Goal: Information Seeking & Learning: Check status

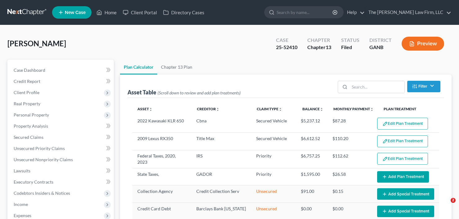
select select "59"
click at [316, 10] on input "search" at bounding box center [305, 12] width 57 height 11
type input "luis"
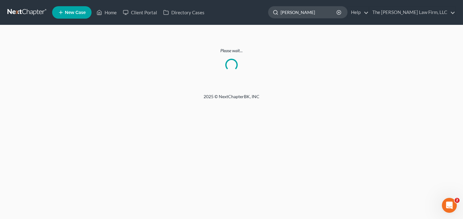
click at [313, 14] on input "luis" at bounding box center [309, 12] width 57 height 11
drag, startPoint x: 311, startPoint y: 13, endPoint x: 253, endPoint y: 26, distance: 59.1
click at [254, 26] on div "Home New Case Client Portal Directory Cases The Craig Black Law Firm, LLC cb@cr…" at bounding box center [231, 109] width 463 height 219
type input "santiago"
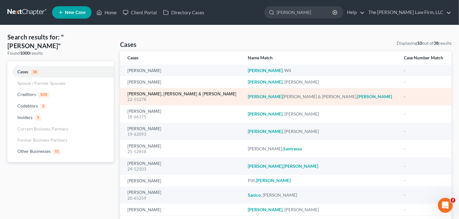
click at [159, 95] on link "[PERSON_NAME], [PERSON_NAME] & [PERSON_NAME]" at bounding box center [182, 94] width 109 height 4
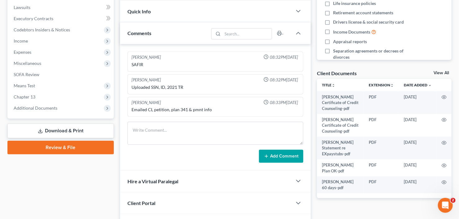
scroll to position [174, 0]
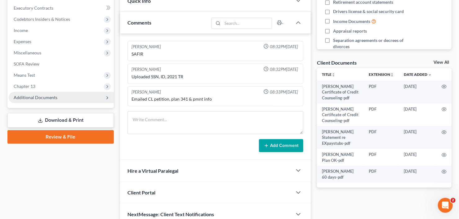
click at [41, 98] on span "Additional Documents" at bounding box center [36, 97] width 44 height 5
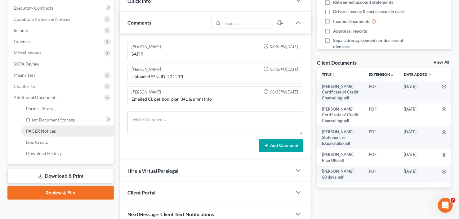
click at [48, 134] on link "PACER Notices" at bounding box center [67, 130] width 93 height 11
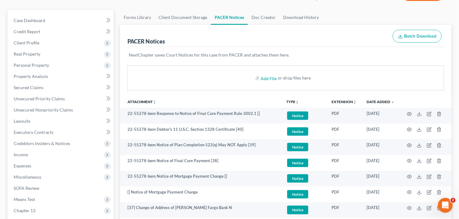
scroll to position [74, 0]
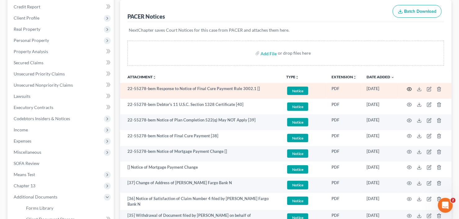
click at [411, 88] on icon "button" at bounding box center [409, 89] width 5 height 5
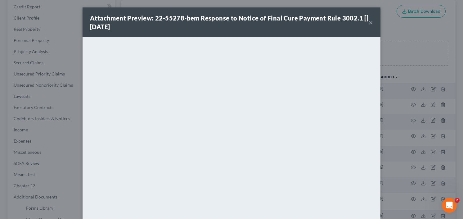
click at [370, 23] on button "×" at bounding box center [371, 22] width 4 height 7
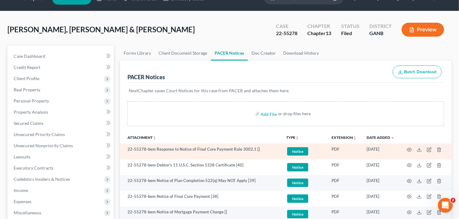
scroll to position [0, 0]
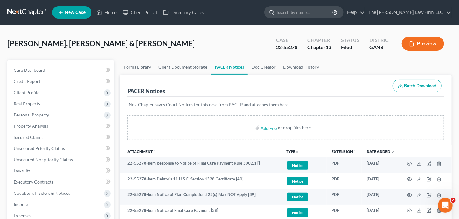
click at [302, 15] on input "search" at bounding box center [305, 12] width 57 height 11
type input "barrett"
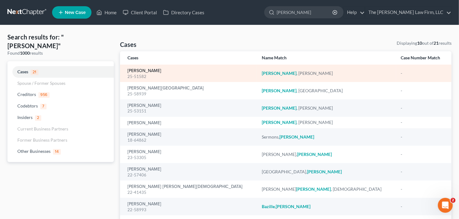
click at [141, 72] on link "[PERSON_NAME]" at bounding box center [145, 71] width 34 height 4
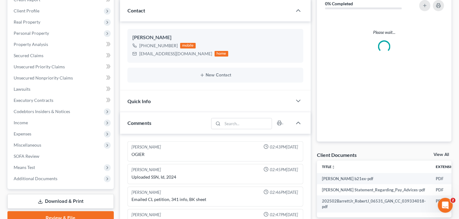
scroll to position [99, 0]
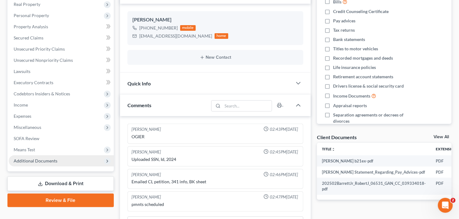
click at [24, 159] on span "Additional Documents" at bounding box center [36, 160] width 44 height 5
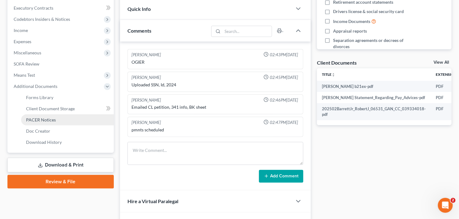
click at [44, 120] on span "PACER Notices" at bounding box center [41, 119] width 30 height 5
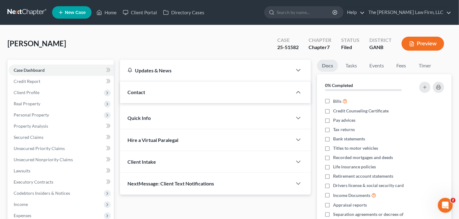
scroll to position [166, 0]
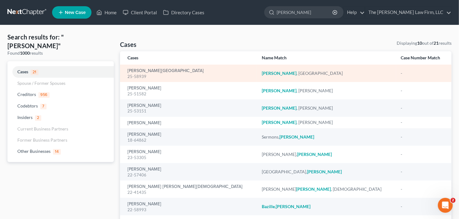
click at [145, 67] on div "Barrett, Jordan 25-58939" at bounding box center [190, 73] width 124 height 12
click at [144, 71] on link "[PERSON_NAME][GEOGRAPHIC_DATA]" at bounding box center [166, 71] width 76 height 4
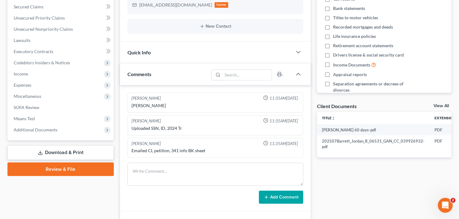
scroll to position [210, 0]
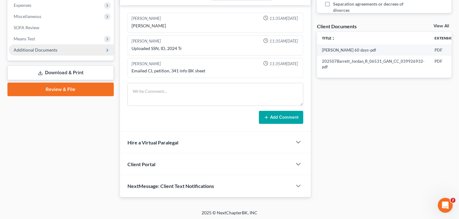
click at [39, 52] on span "Additional Documents" at bounding box center [61, 49] width 105 height 11
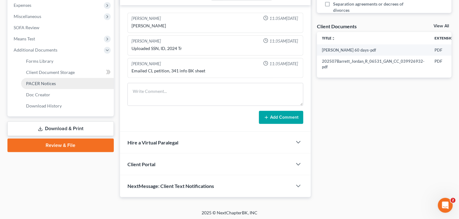
click at [40, 86] on link "PACER Notices" at bounding box center [67, 83] width 93 height 11
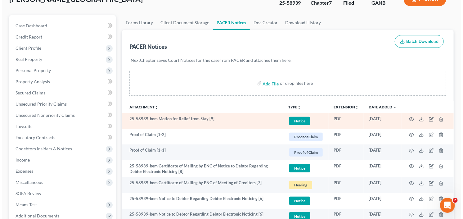
scroll to position [74, 0]
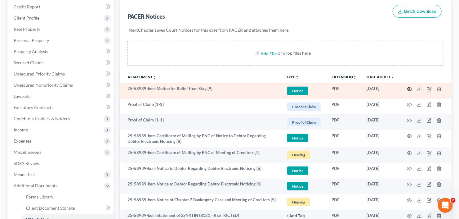
click at [409, 88] on circle "button" at bounding box center [409, 88] width 1 height 1
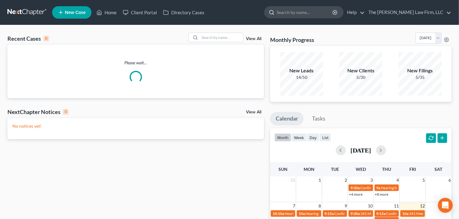
click at [329, 16] on input "search" at bounding box center [305, 12] width 57 height 11
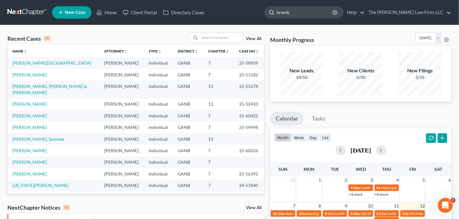
type input "bremby"
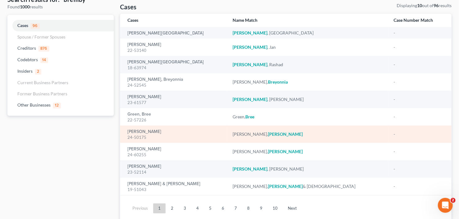
scroll to position [50, 0]
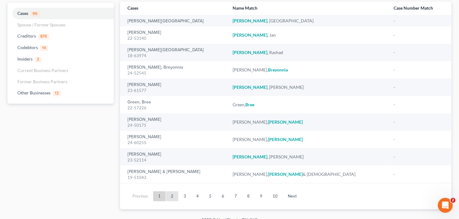
click at [172, 195] on link "2" at bounding box center [172, 196] width 12 height 10
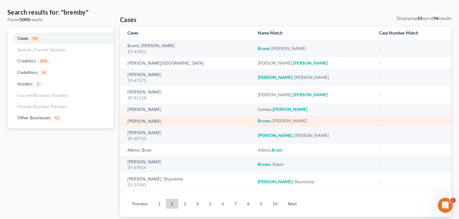
scroll to position [41, 0]
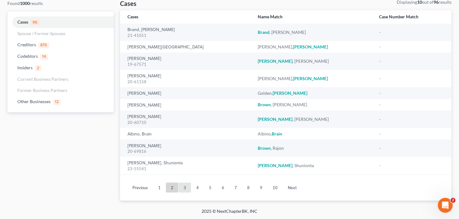
click at [187, 188] on link "3" at bounding box center [185, 188] width 12 height 10
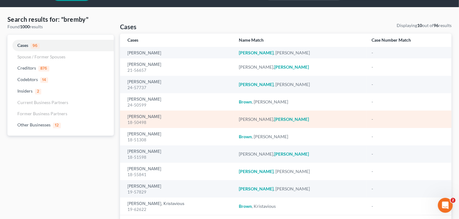
scroll to position [0, 0]
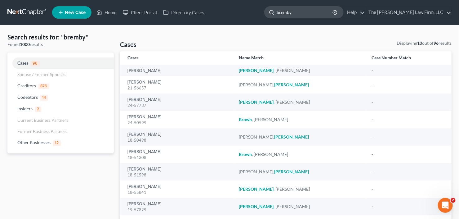
click at [313, 16] on input "bremby" at bounding box center [305, 12] width 57 height 11
click at [264, 16] on ul "New Case Home Client Portal Directory Cases bremby - No Result - Codebtors [PER…" at bounding box center [252, 12] width 400 height 16
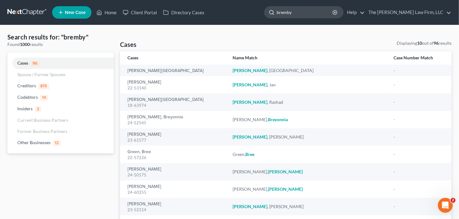
click at [315, 12] on input "bremby" at bounding box center [305, 12] width 57 height 11
click at [252, 20] on nav "Home New Case Client Portal Directory Cases The [PERSON_NAME] Law Firm, LLC [EM…" at bounding box center [229, 12] width 459 height 25
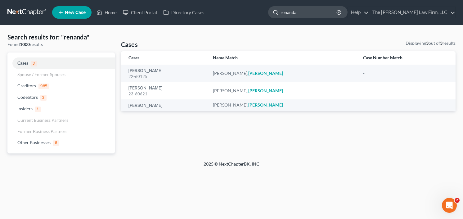
click at [303, 15] on input "renanda" at bounding box center [309, 12] width 57 height 11
click at [322, 15] on input "renanda" at bounding box center [309, 12] width 57 height 11
click at [268, 23] on nav "Home New Case Client Portal Directory Cases The [PERSON_NAME] Law Firm, LLC [EM…" at bounding box center [231, 12] width 463 height 25
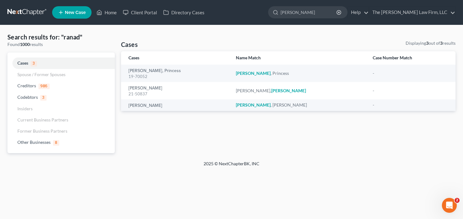
type input "[PERSON_NAME]"
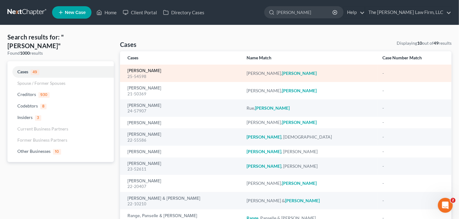
click at [138, 69] on link "[PERSON_NAME]" at bounding box center [145, 71] width 34 height 4
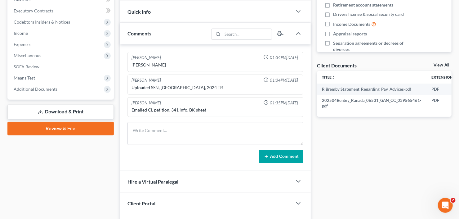
scroll to position [210, 0]
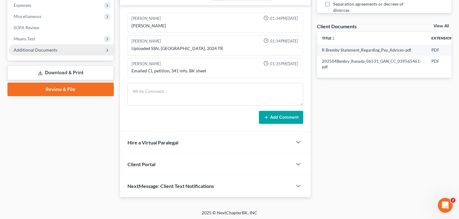
click at [41, 47] on span "Additional Documents" at bounding box center [36, 49] width 44 height 5
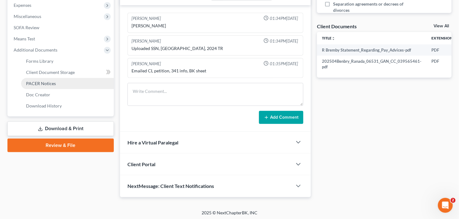
click at [45, 84] on span "PACER Notices" at bounding box center [41, 83] width 30 height 5
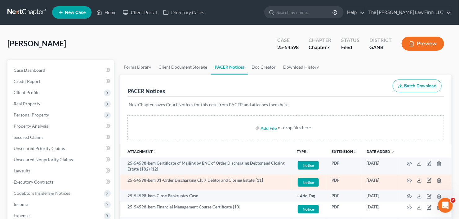
click at [418, 181] on icon at bounding box center [420, 181] width 4 height 1
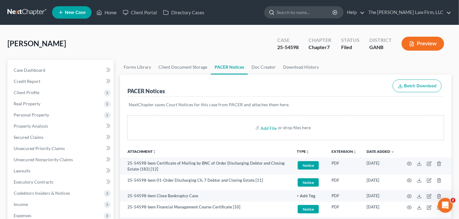
click at [322, 10] on input "search" at bounding box center [305, 12] width 57 height 11
type input "[PERSON_NAME]"
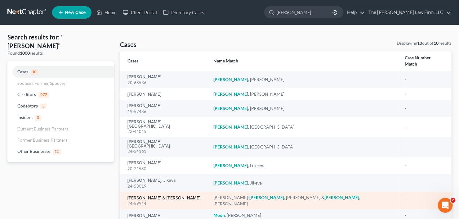
click at [173, 196] on link "[PERSON_NAME] & [PERSON_NAME]" at bounding box center [164, 198] width 73 height 4
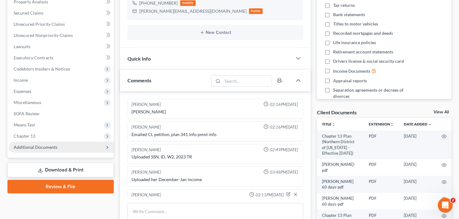
scroll to position [33, 0]
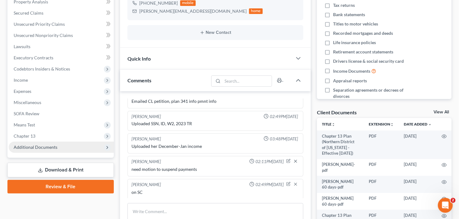
click at [37, 147] on span "Additional Documents" at bounding box center [36, 146] width 44 height 5
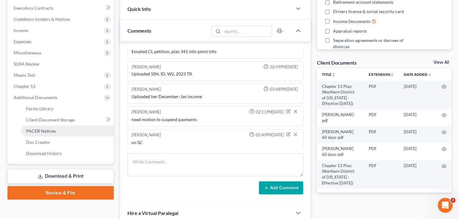
click at [42, 131] on span "PACER Notices" at bounding box center [41, 130] width 30 height 5
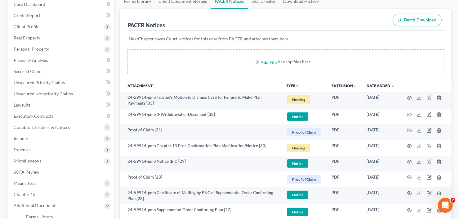
scroll to position [74, 0]
